Goal: Navigation & Orientation: Go to known website

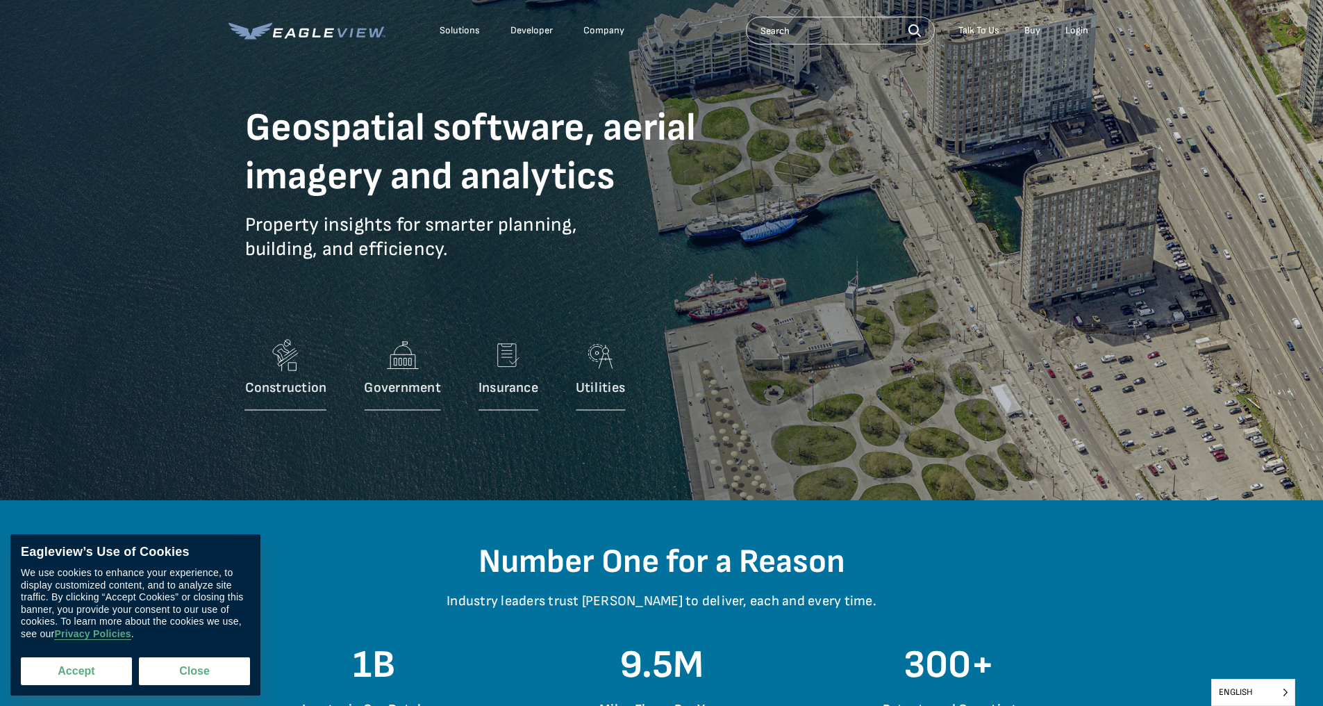
click at [99, 666] on button "Accept" at bounding box center [76, 671] width 111 height 28
checkbox input "true"
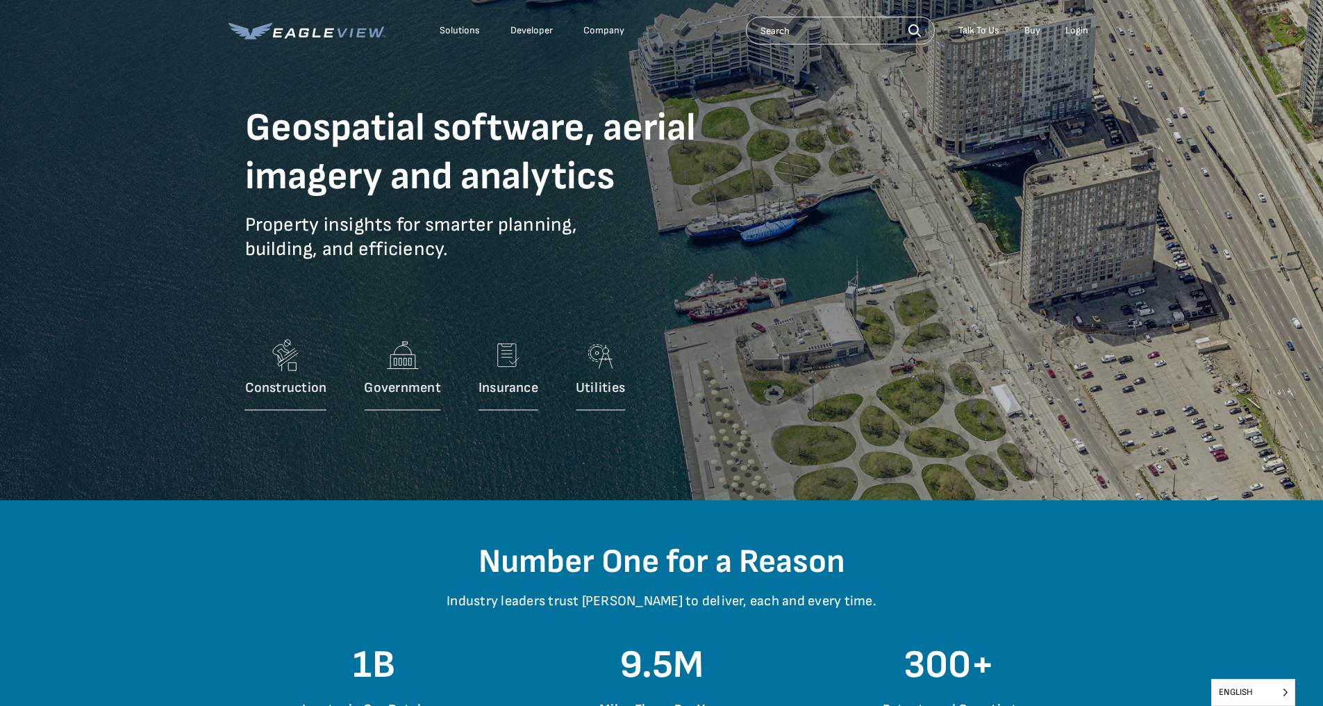
click at [1075, 33] on div "Login" at bounding box center [1077, 30] width 23 height 13
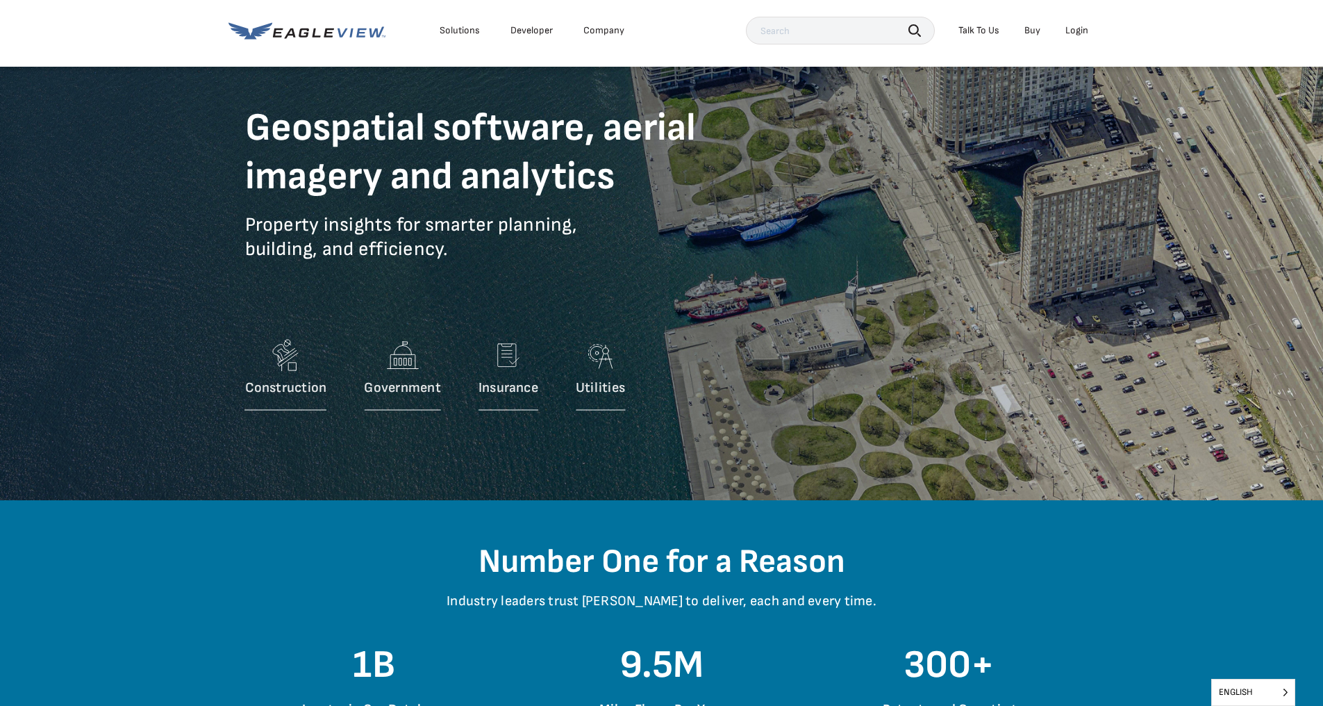
click at [1073, 31] on div "Login" at bounding box center [1077, 30] width 23 height 13
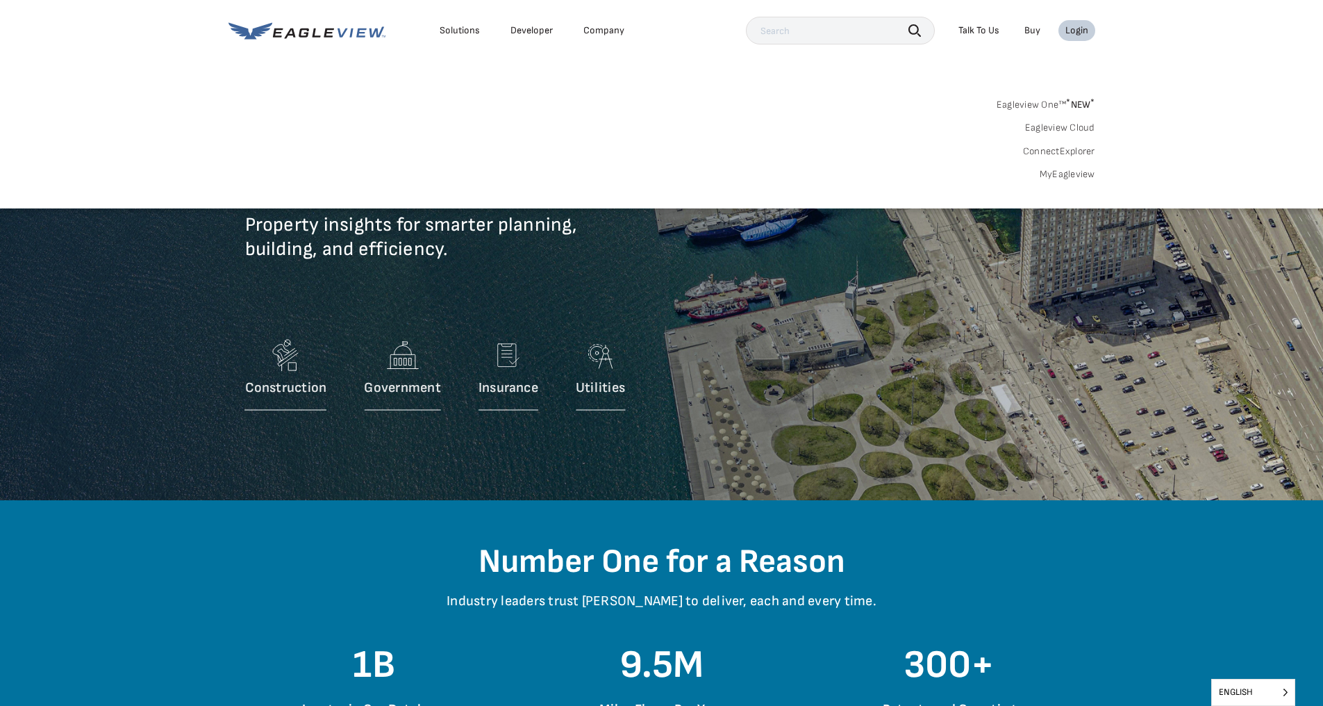
click at [1073, 31] on div "Login" at bounding box center [1077, 30] width 23 height 13
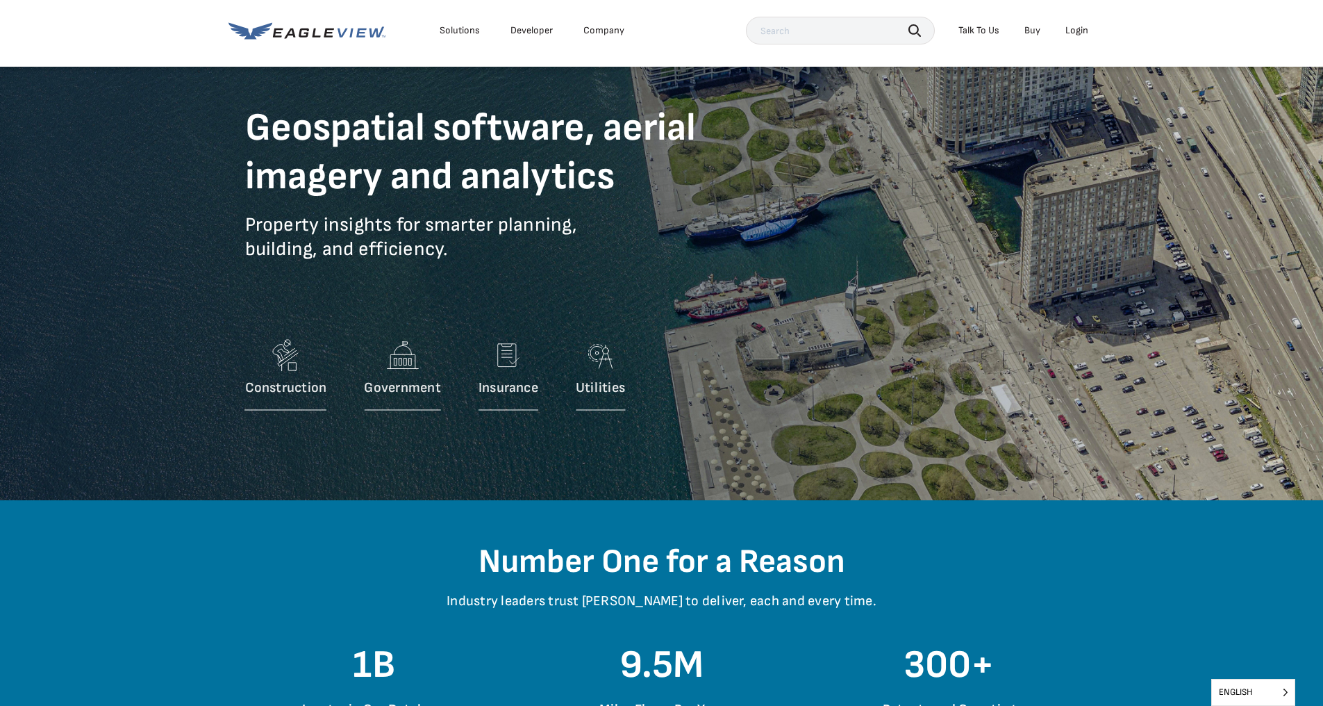
click at [1073, 31] on div "Login" at bounding box center [1077, 30] width 23 height 13
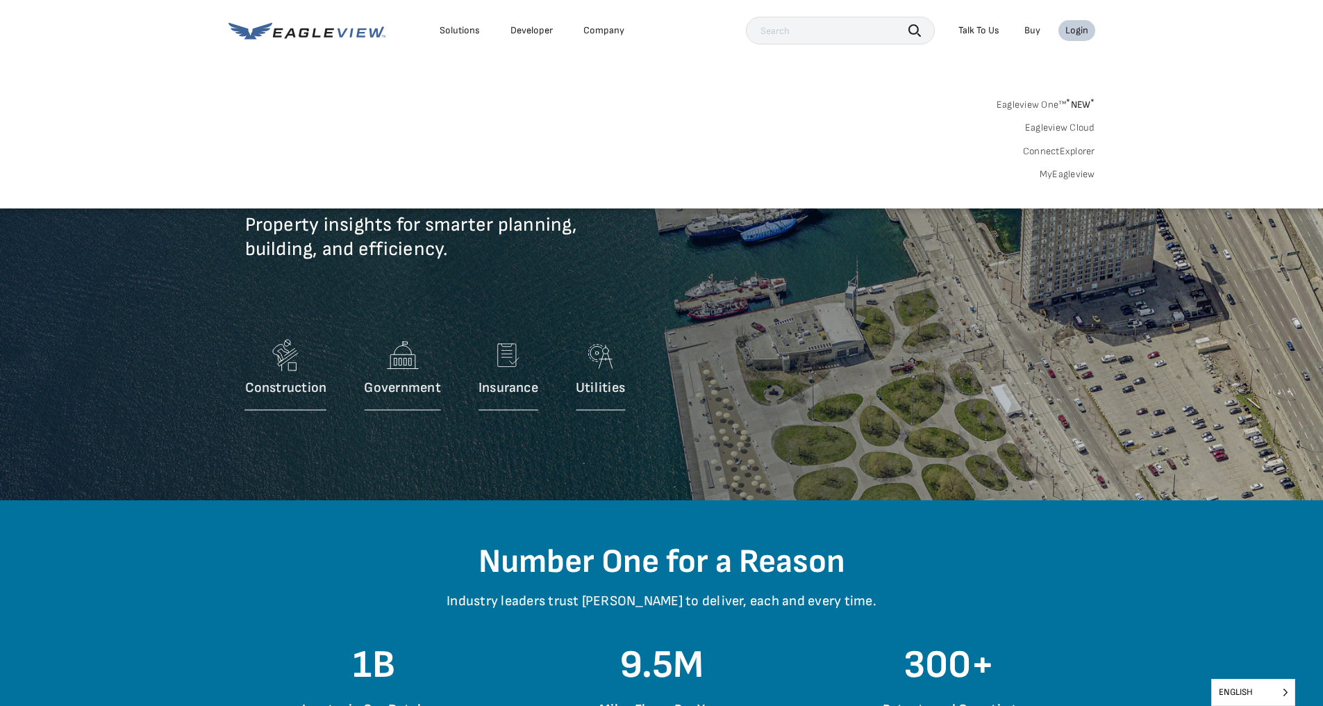
click at [1023, 106] on link "Eagleview One™ * NEW *" at bounding box center [1046, 102] width 99 height 16
